Goal: Information Seeking & Learning: Learn about a topic

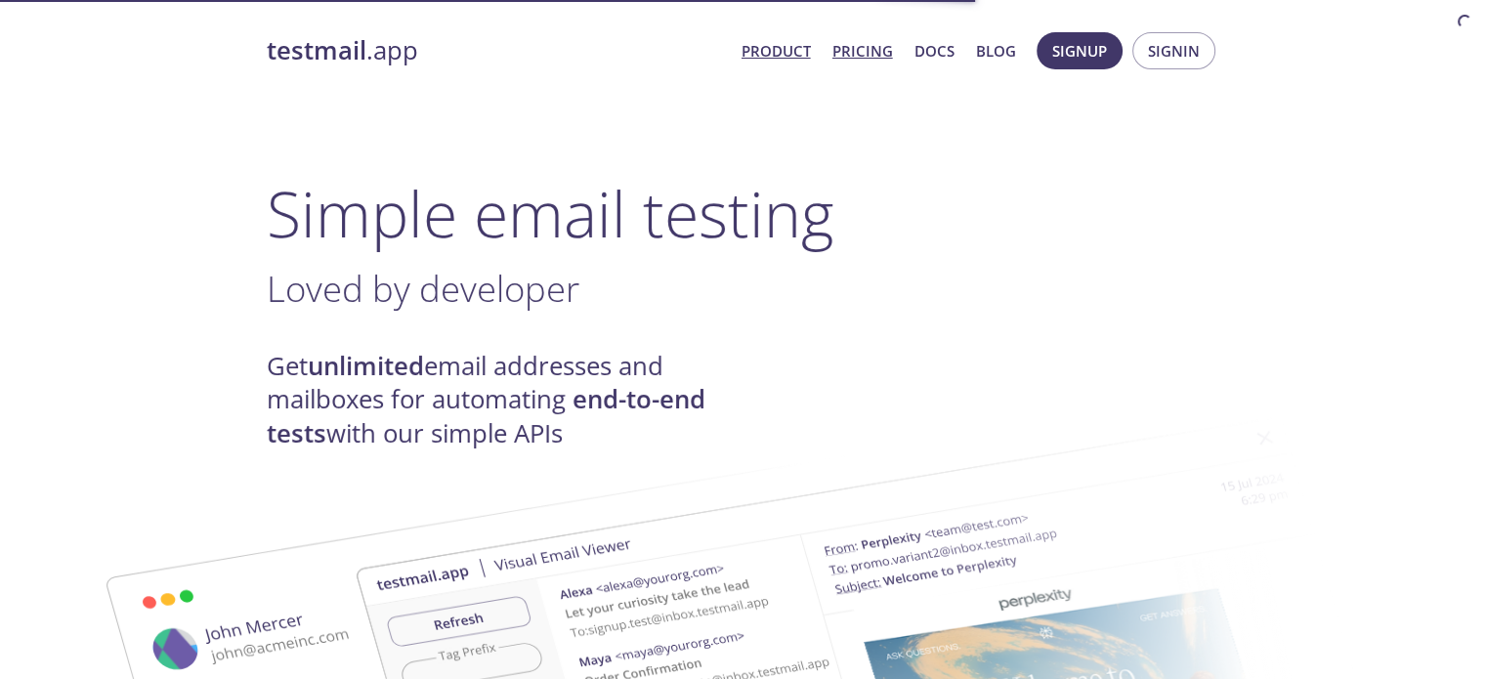
drag, startPoint x: 0, startPoint y: 0, endPoint x: 863, endPoint y: 44, distance: 864.6
click at [863, 44] on link "Pricing" at bounding box center [862, 50] width 61 height 25
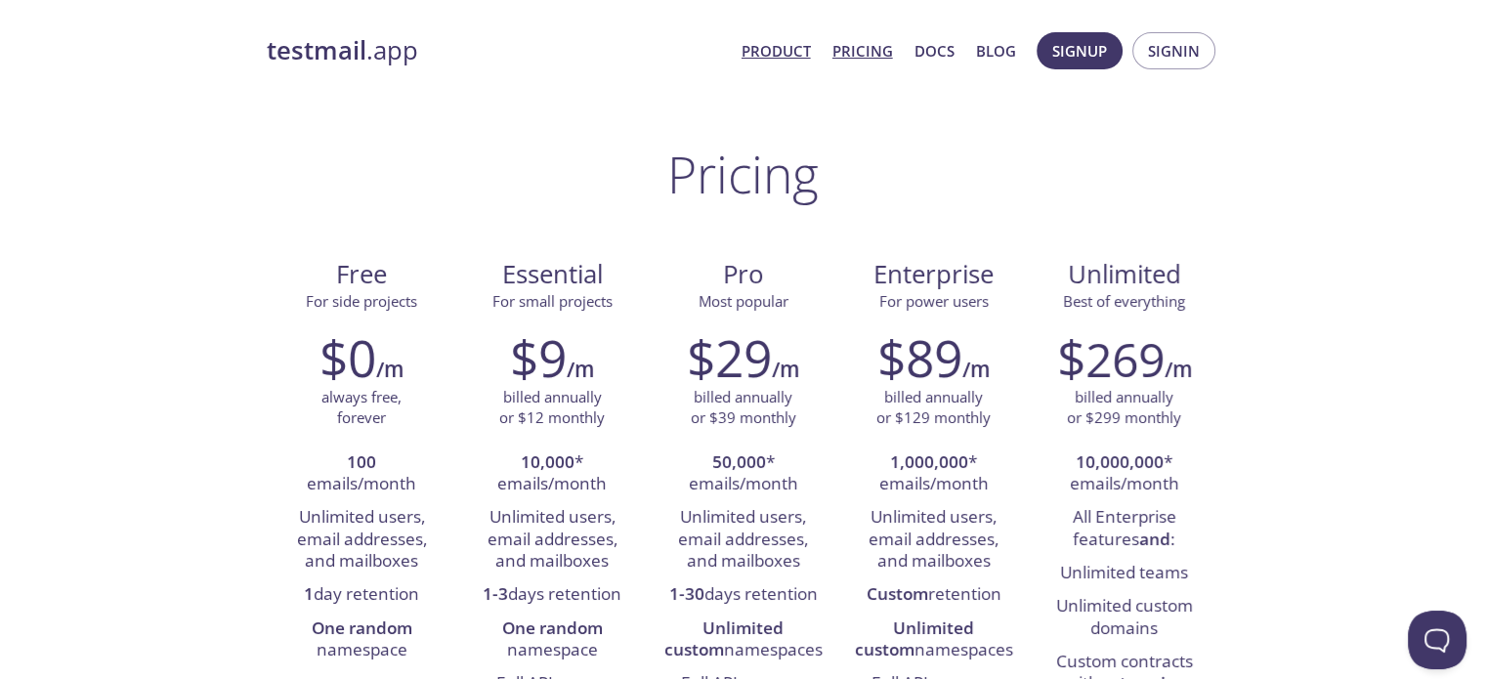
click at [786, 55] on link "Product" at bounding box center [775, 50] width 69 height 25
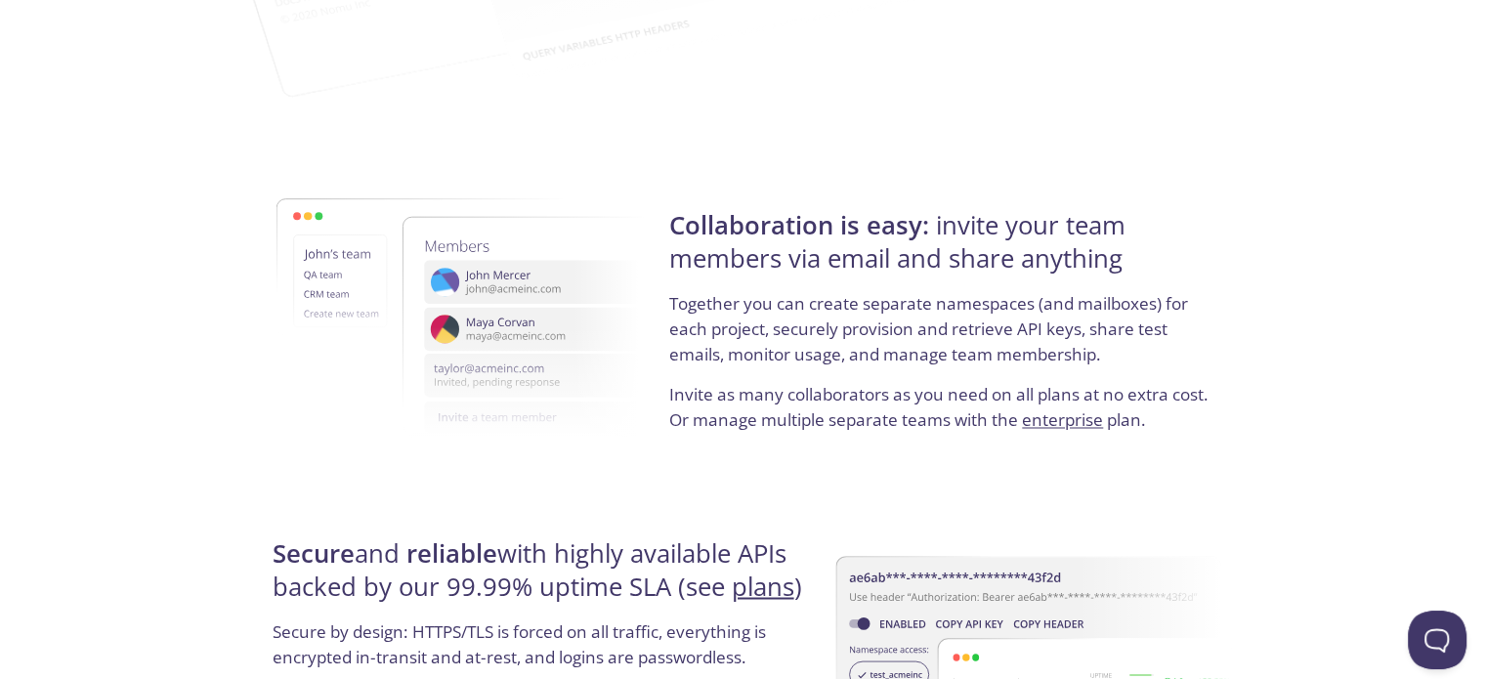
scroll to position [3788, 0]
